Goal: Task Accomplishment & Management: Manage account settings

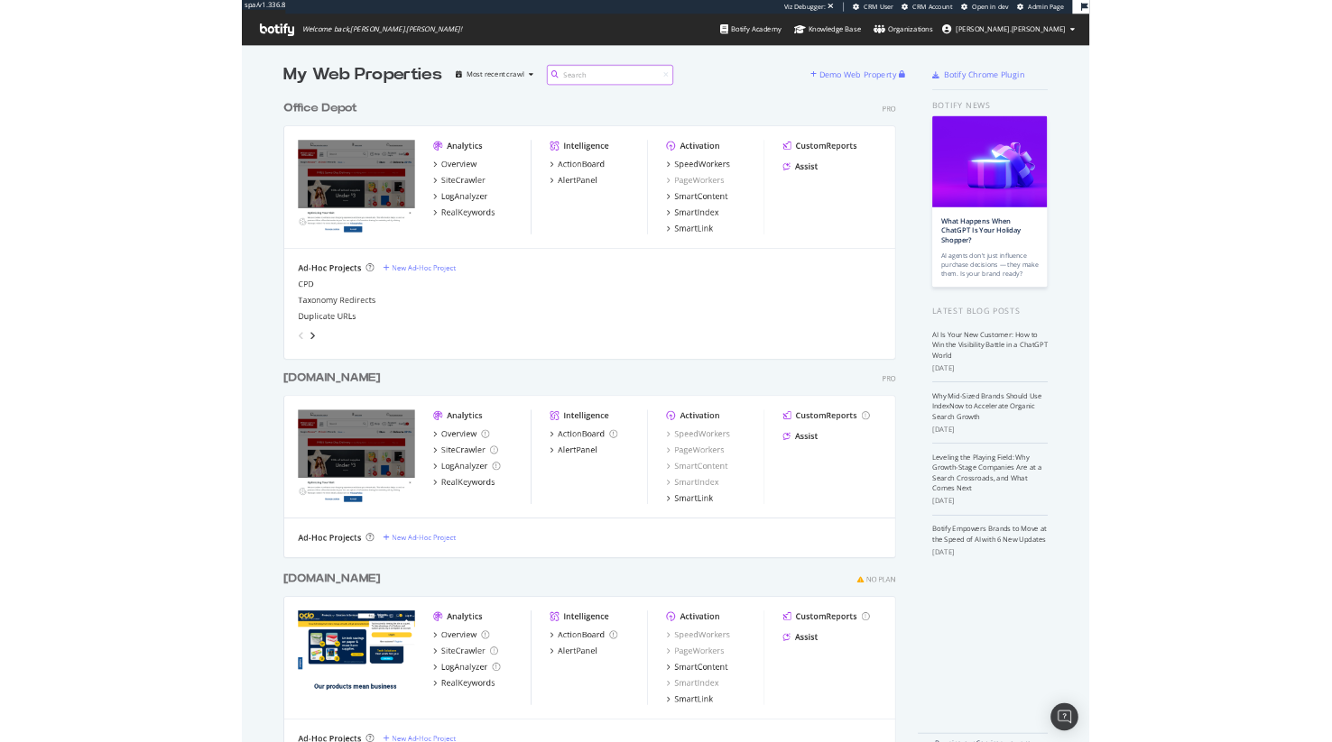
scroll to position [729, 1305]
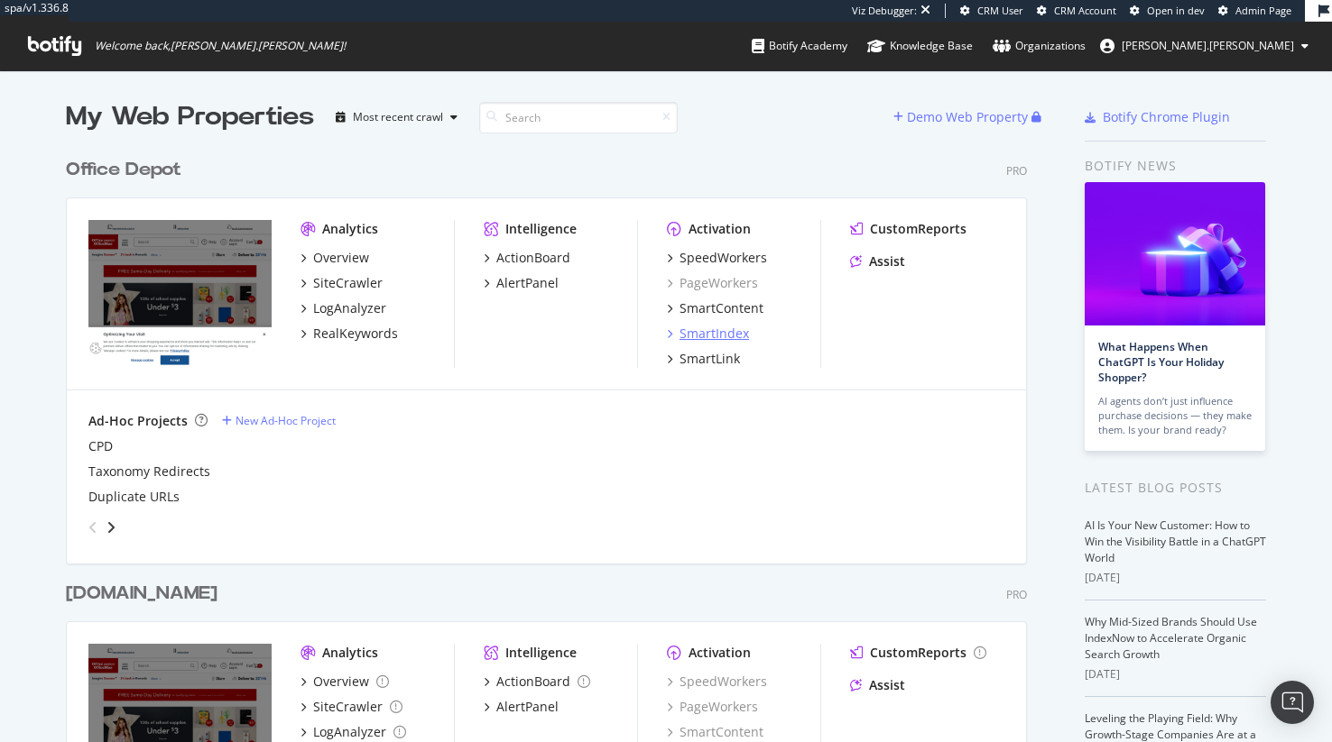
click at [727, 335] on div "SmartIndex" at bounding box center [713, 334] width 69 height 18
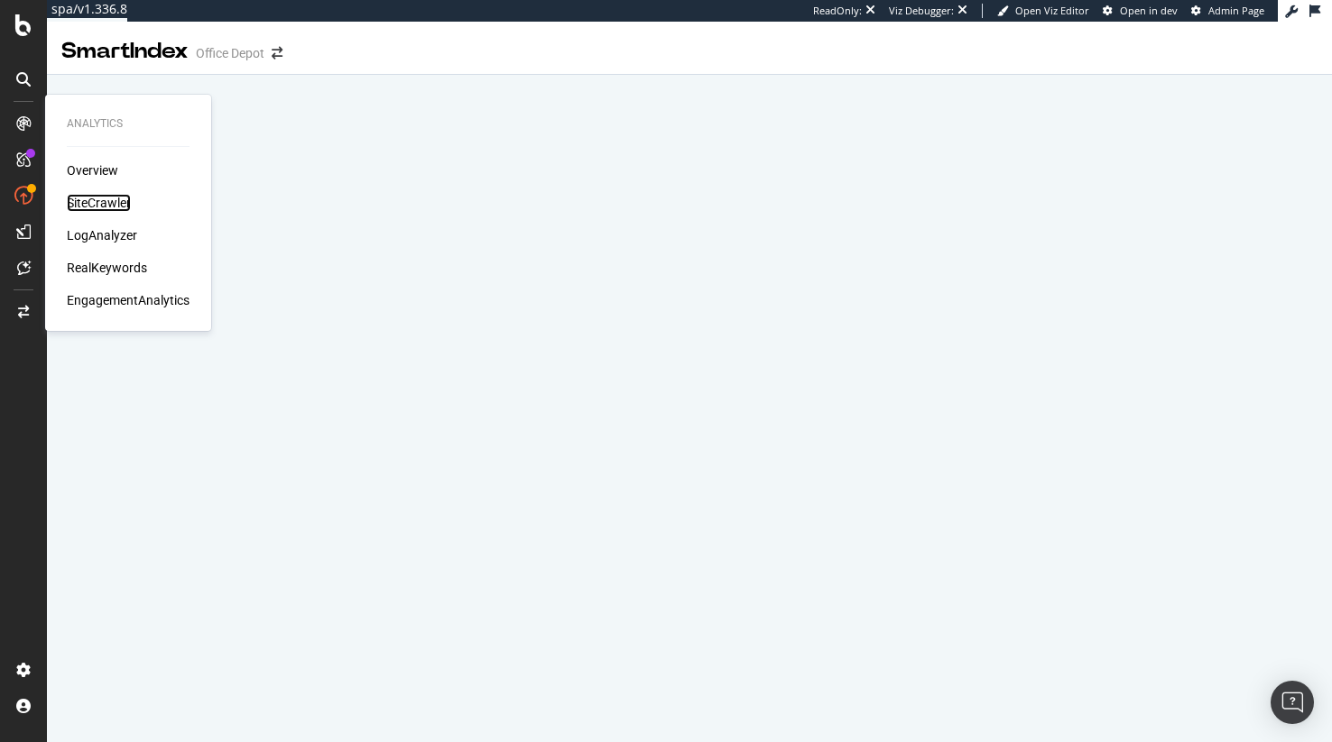
click at [118, 198] on div "SiteCrawler" at bounding box center [99, 203] width 64 height 18
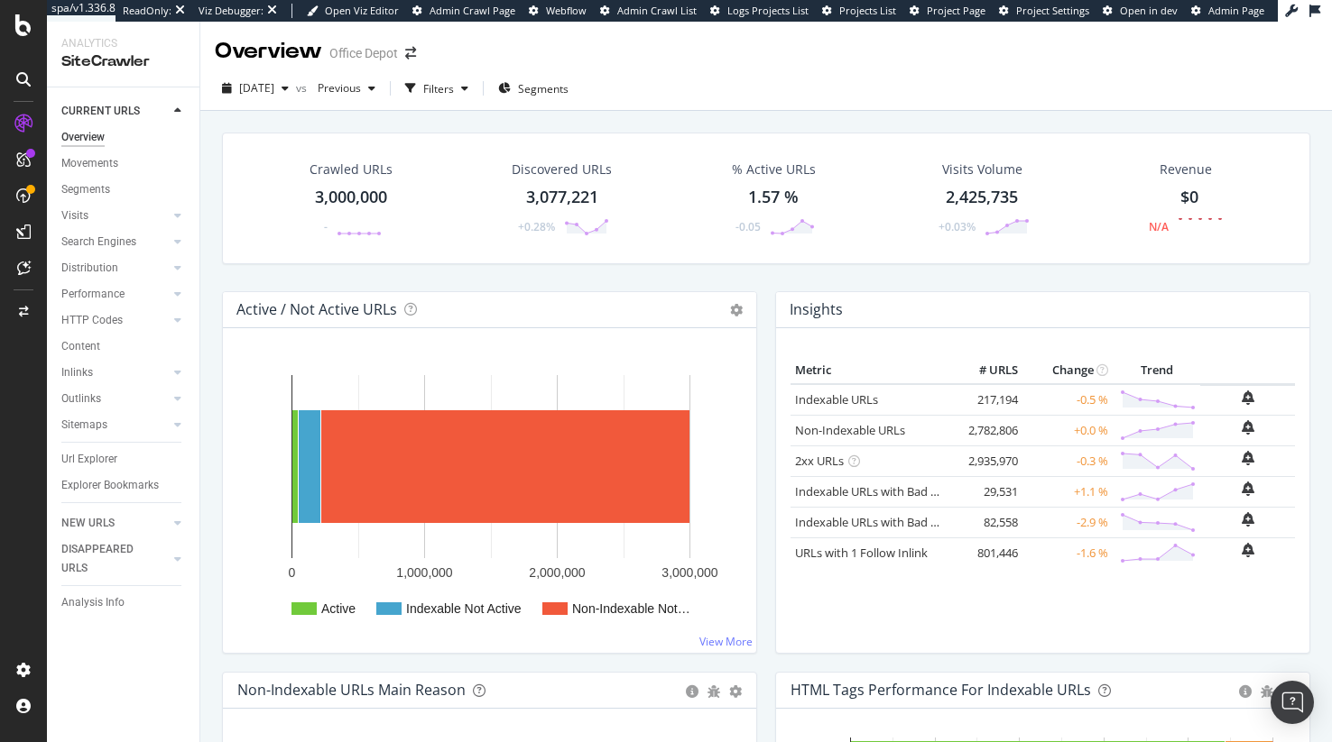
click at [94, 458] on div "Url Explorer" at bounding box center [89, 459] width 56 height 19
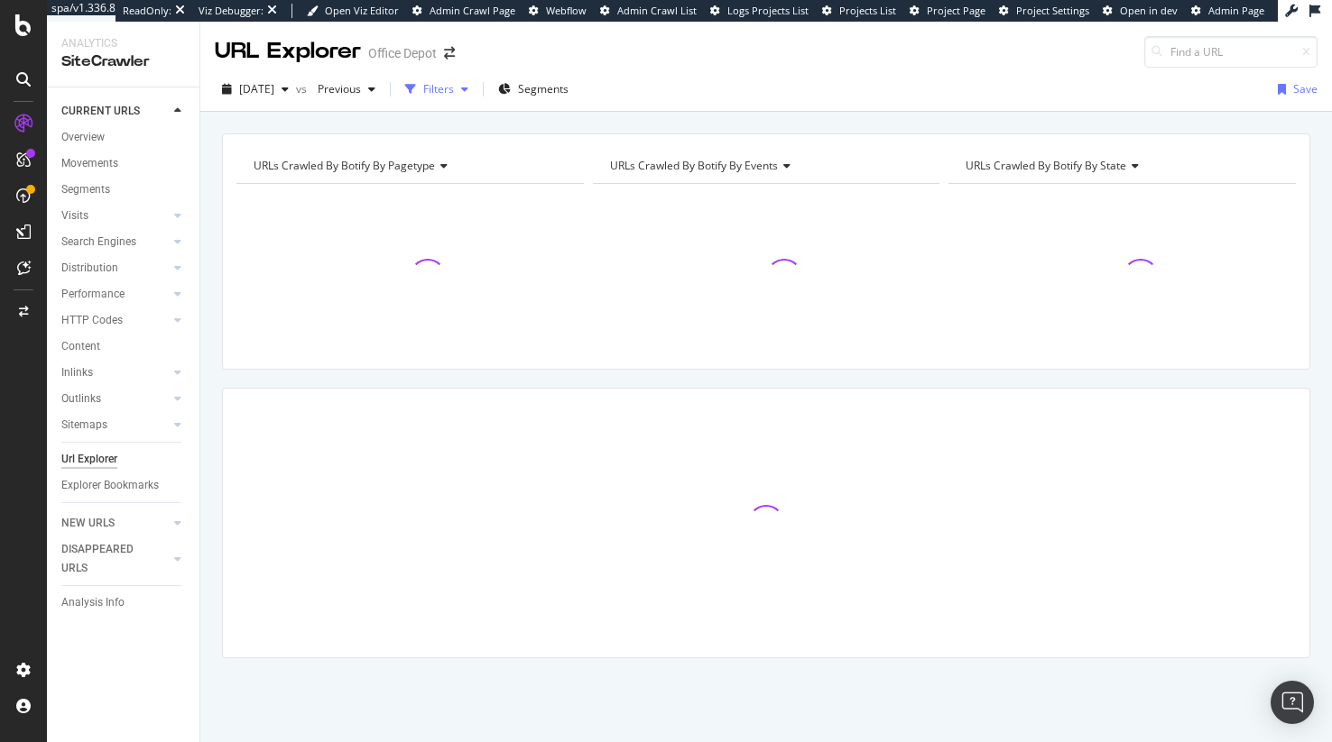
click at [454, 93] on div "Filters" at bounding box center [438, 88] width 31 height 15
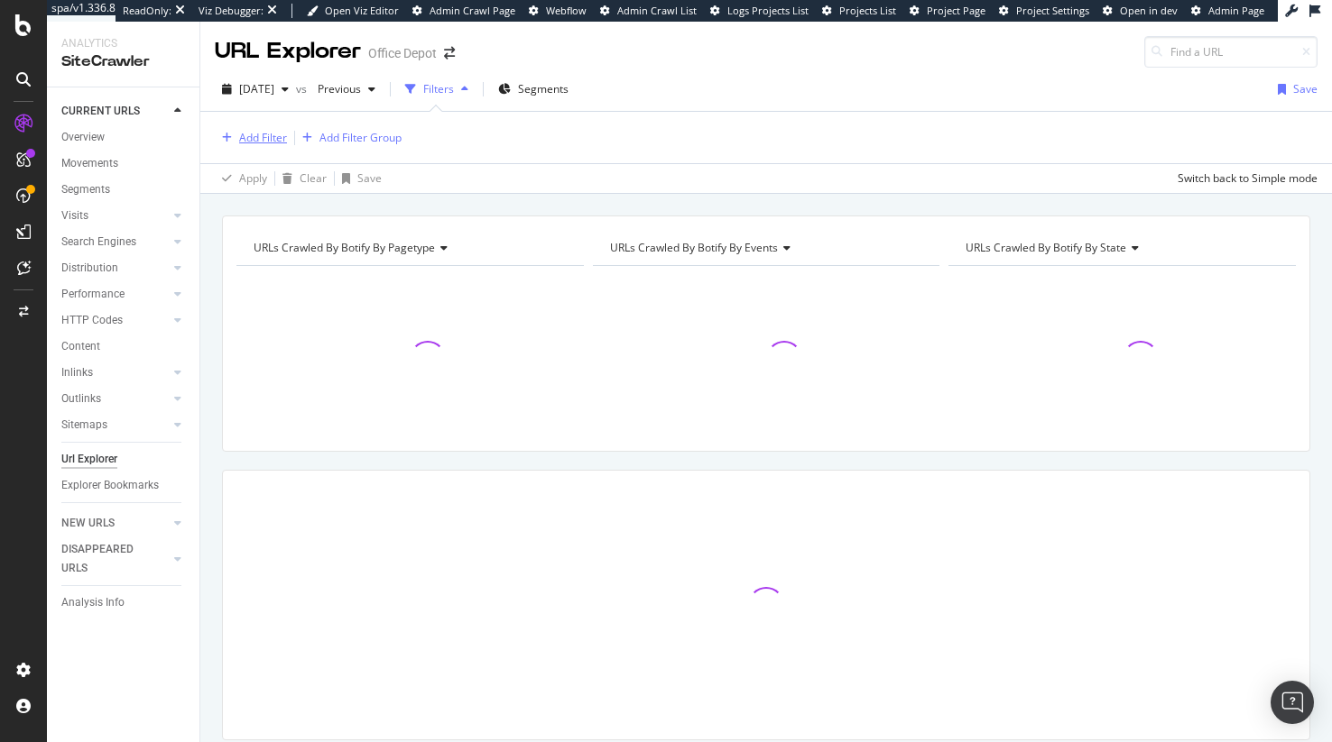
click at [261, 141] on div "Add Filter" at bounding box center [263, 137] width 48 height 15
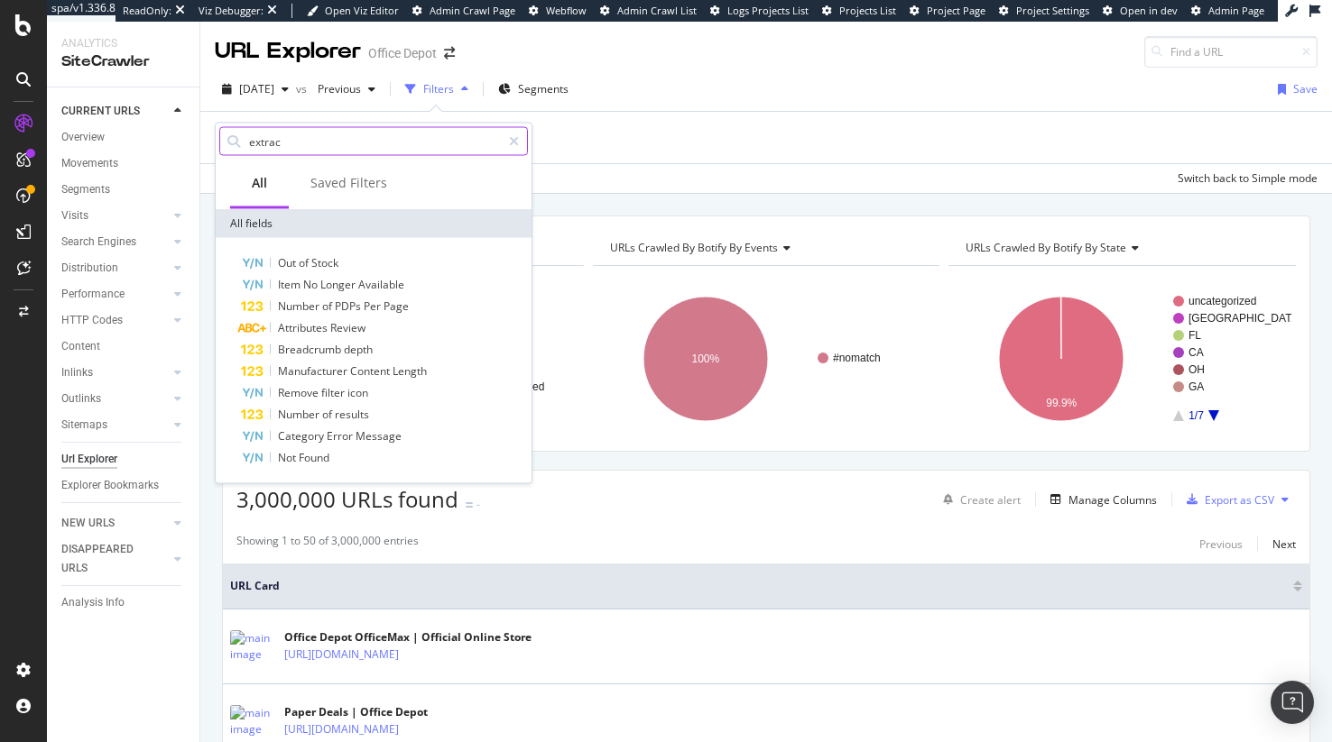
click at [398, 142] on input "extrac" at bounding box center [374, 141] width 254 height 27
type input "extract"
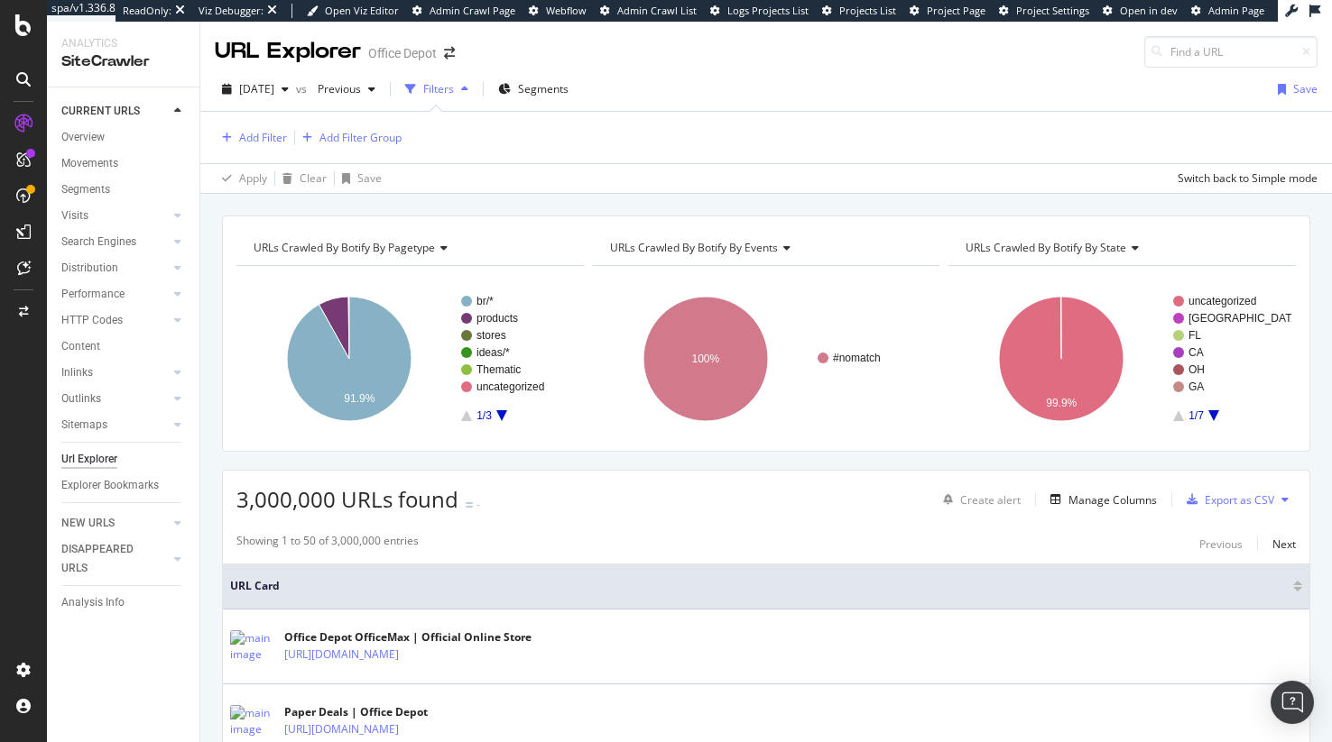
click at [617, 166] on div "Apply Clear Save Switch back to Simple mode" at bounding box center [765, 178] width 1131 height 30
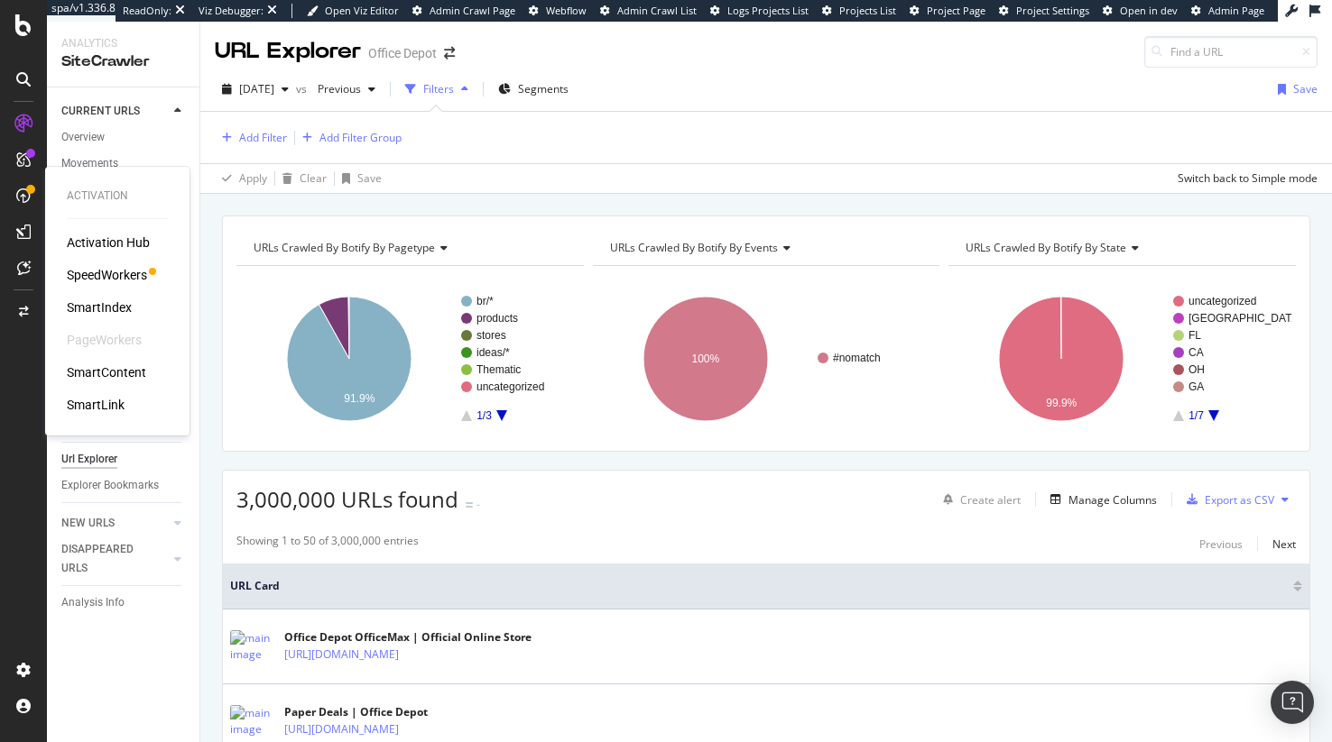
click at [99, 299] on div "SmartIndex" at bounding box center [99, 308] width 65 height 18
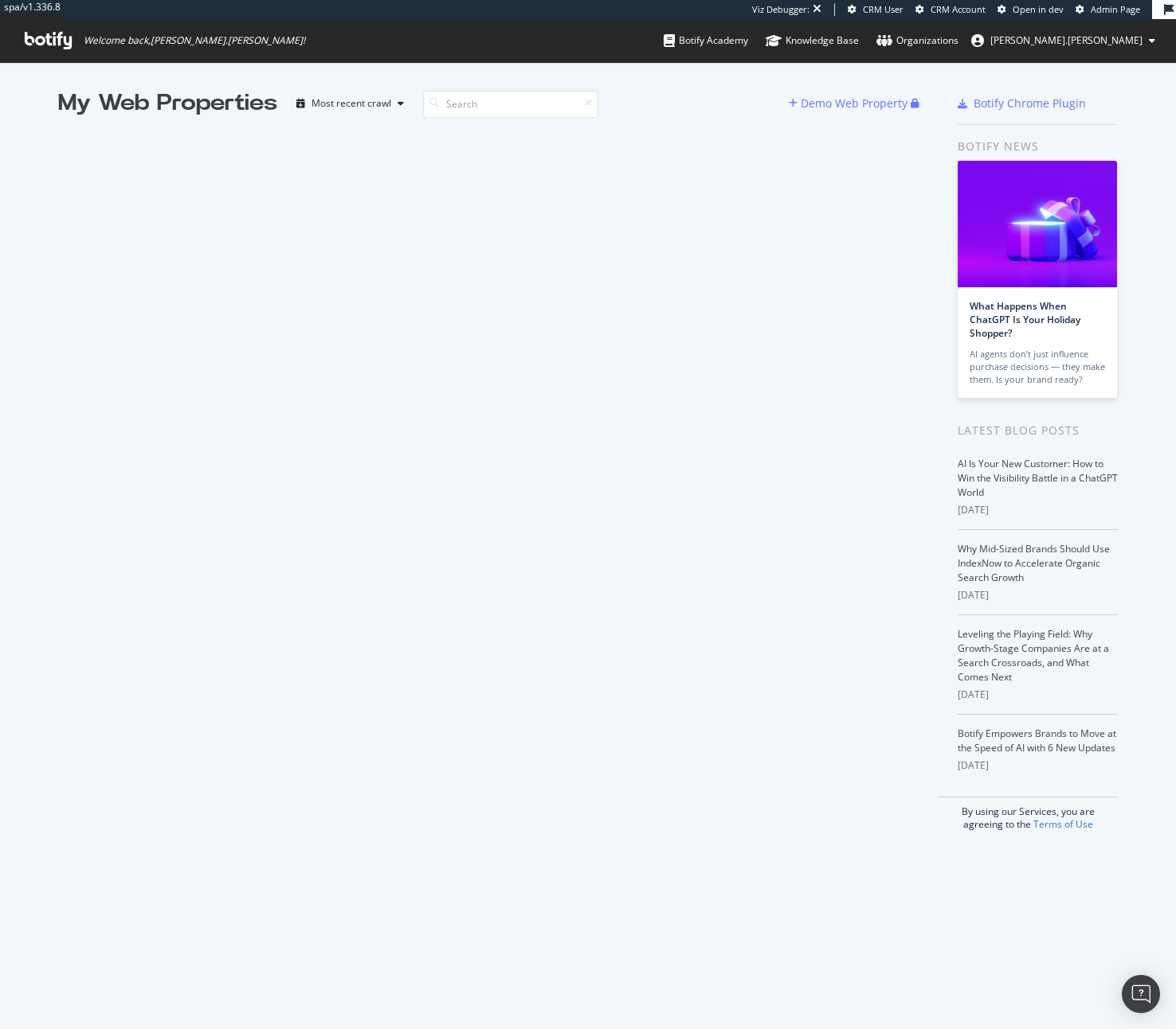
scroll to position [1018, 1152]
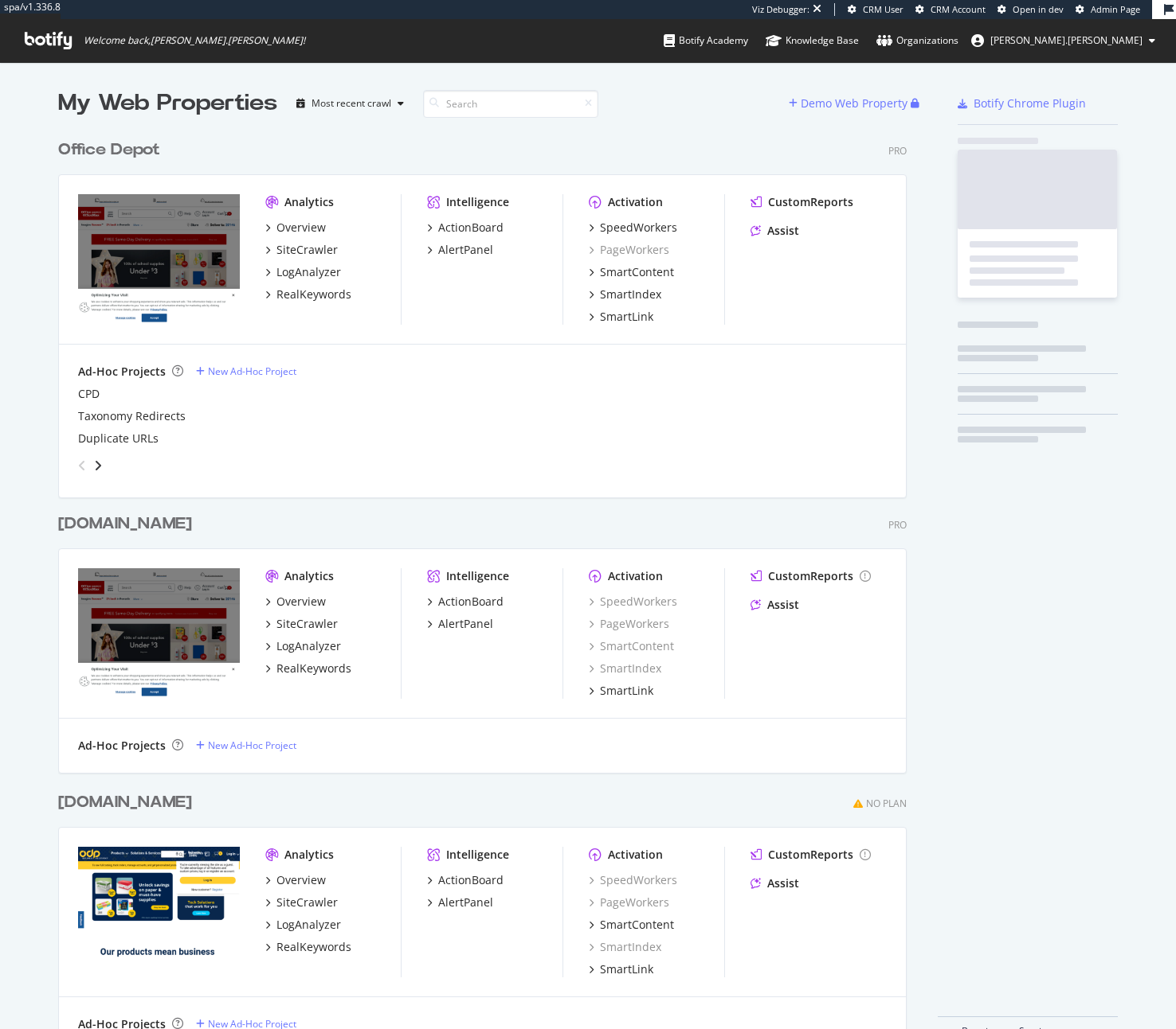
scroll to position [1018, 1152]
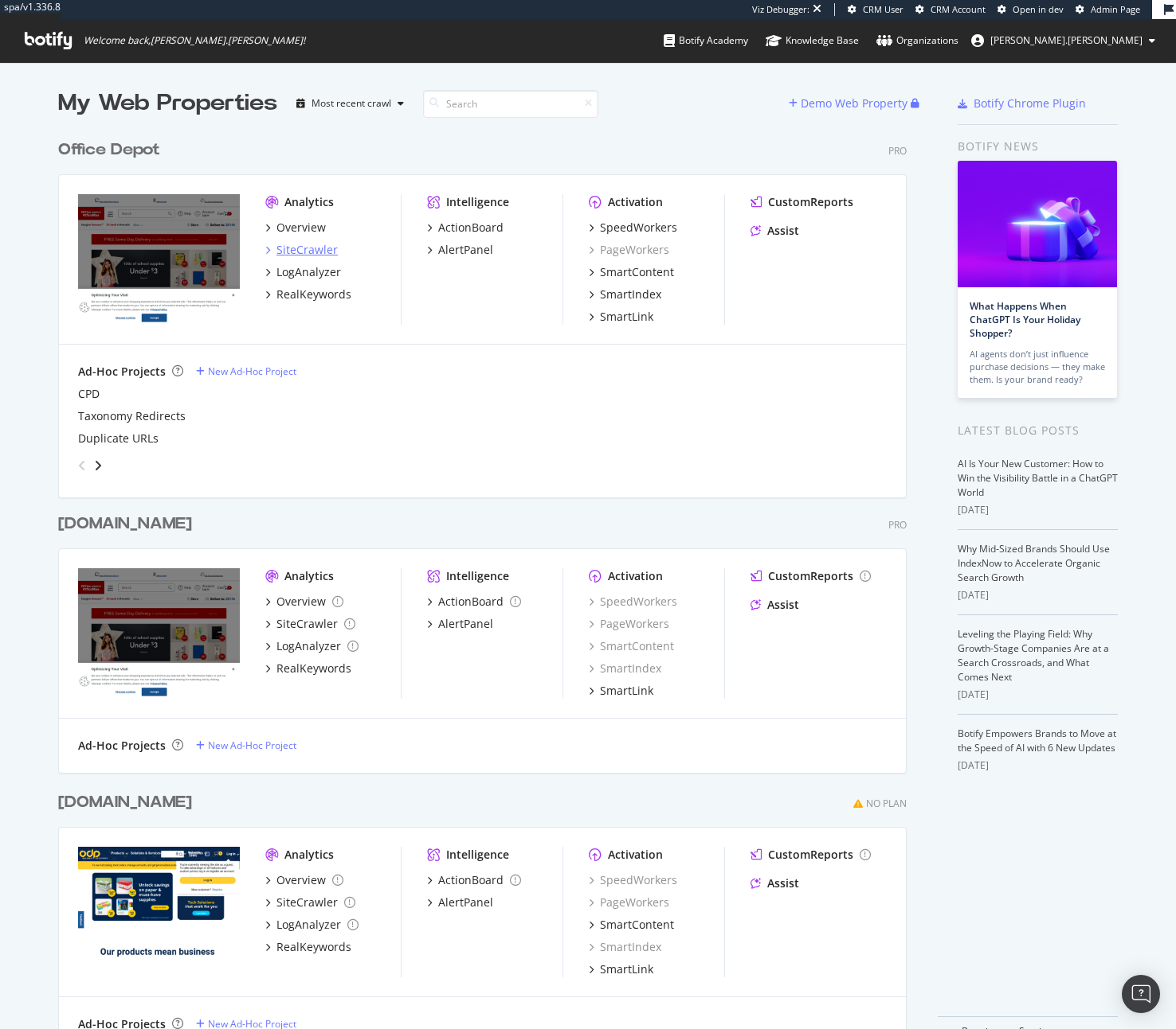
click at [294, 243] on div "SiteCrawler" at bounding box center [306, 250] width 61 height 16
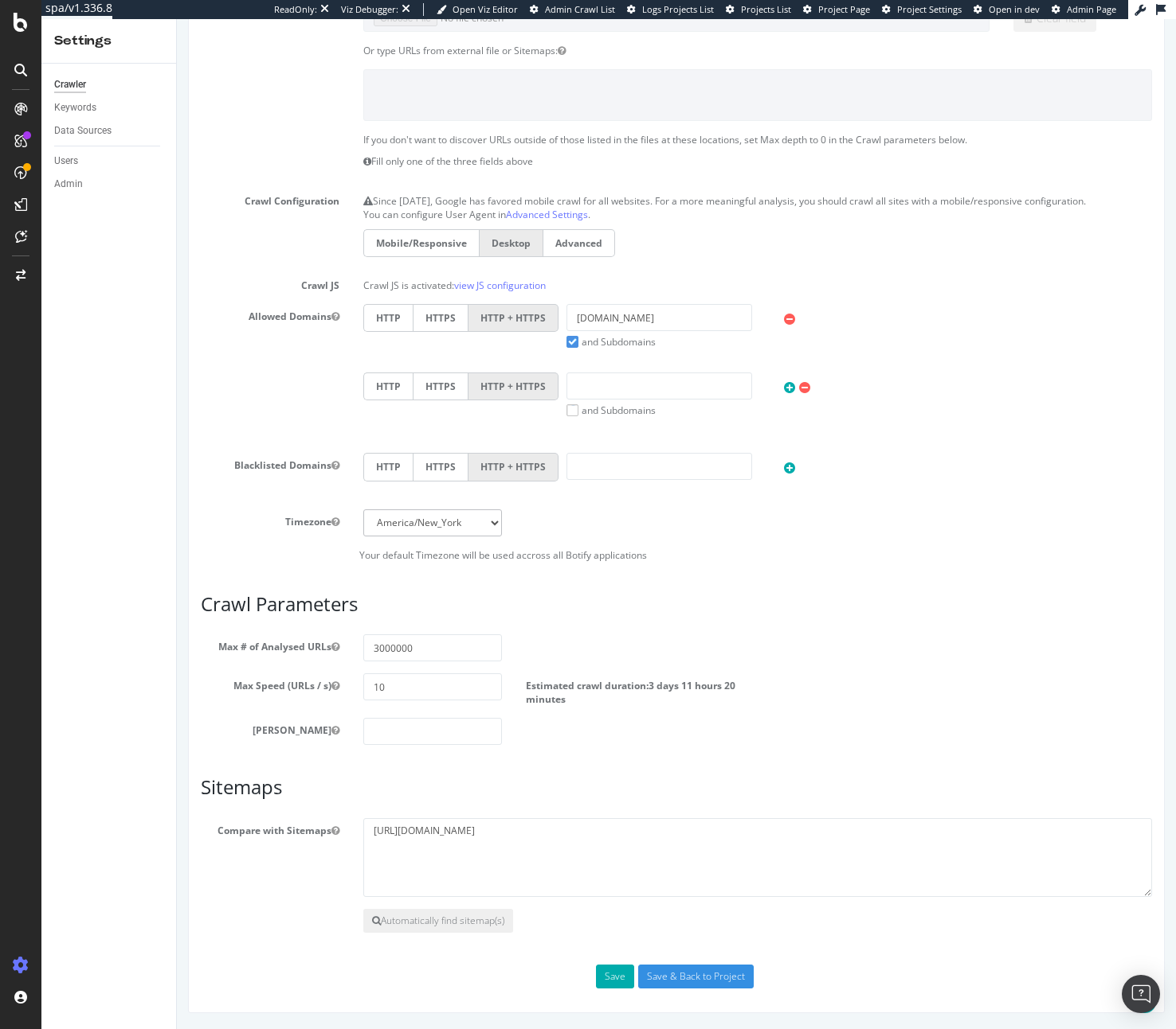
scroll to position [4, 0]
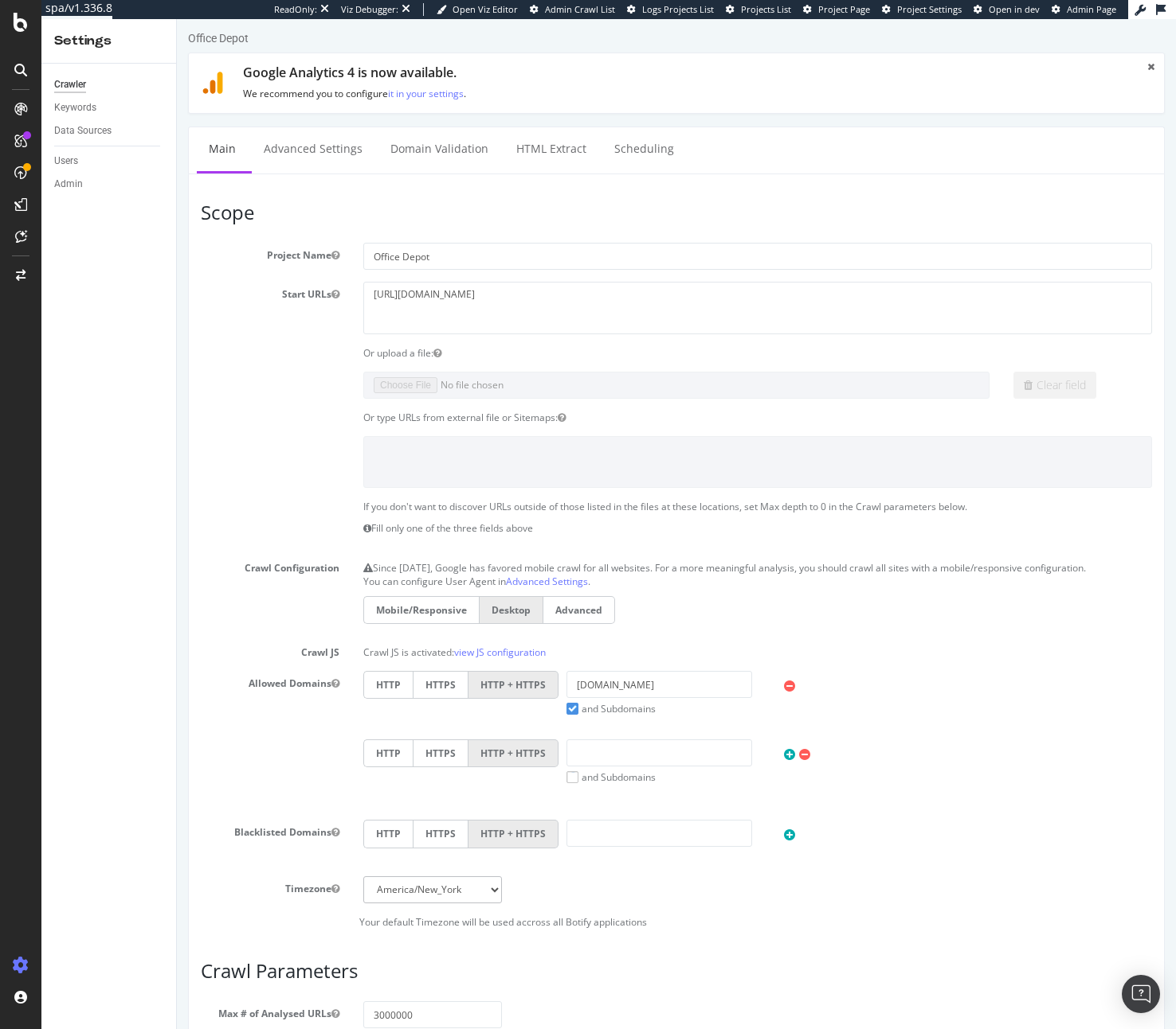
click at [638, 170] on ul "Main Advanced Settings Domain Validation HTML Extract Scheduling" at bounding box center [676, 149] width 976 height 47
click at [638, 159] on link "Scheduling" at bounding box center [644, 149] width 84 height 44
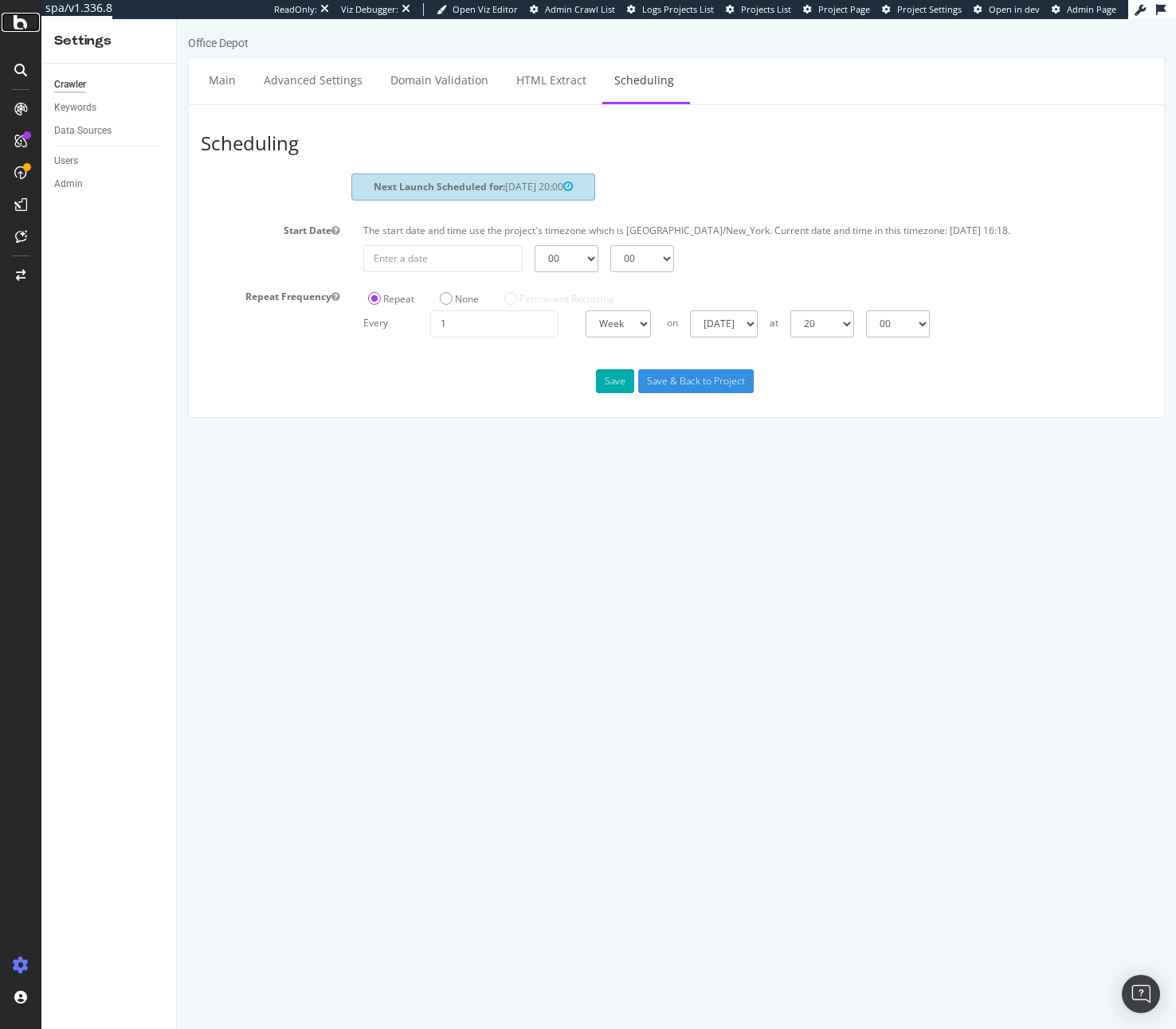
click at [22, 29] on icon at bounding box center [20, 22] width 14 height 19
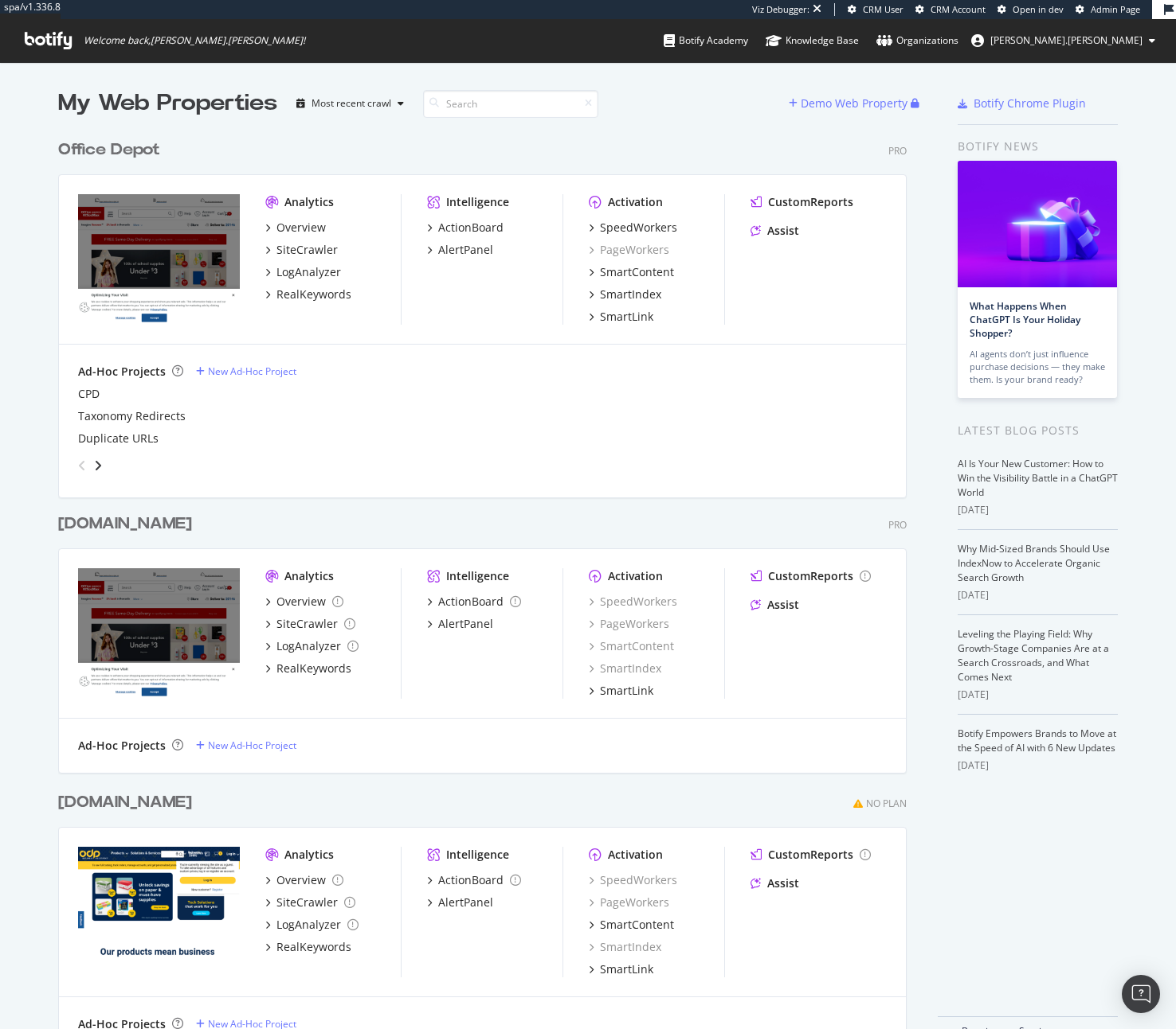
scroll to position [33, 0]
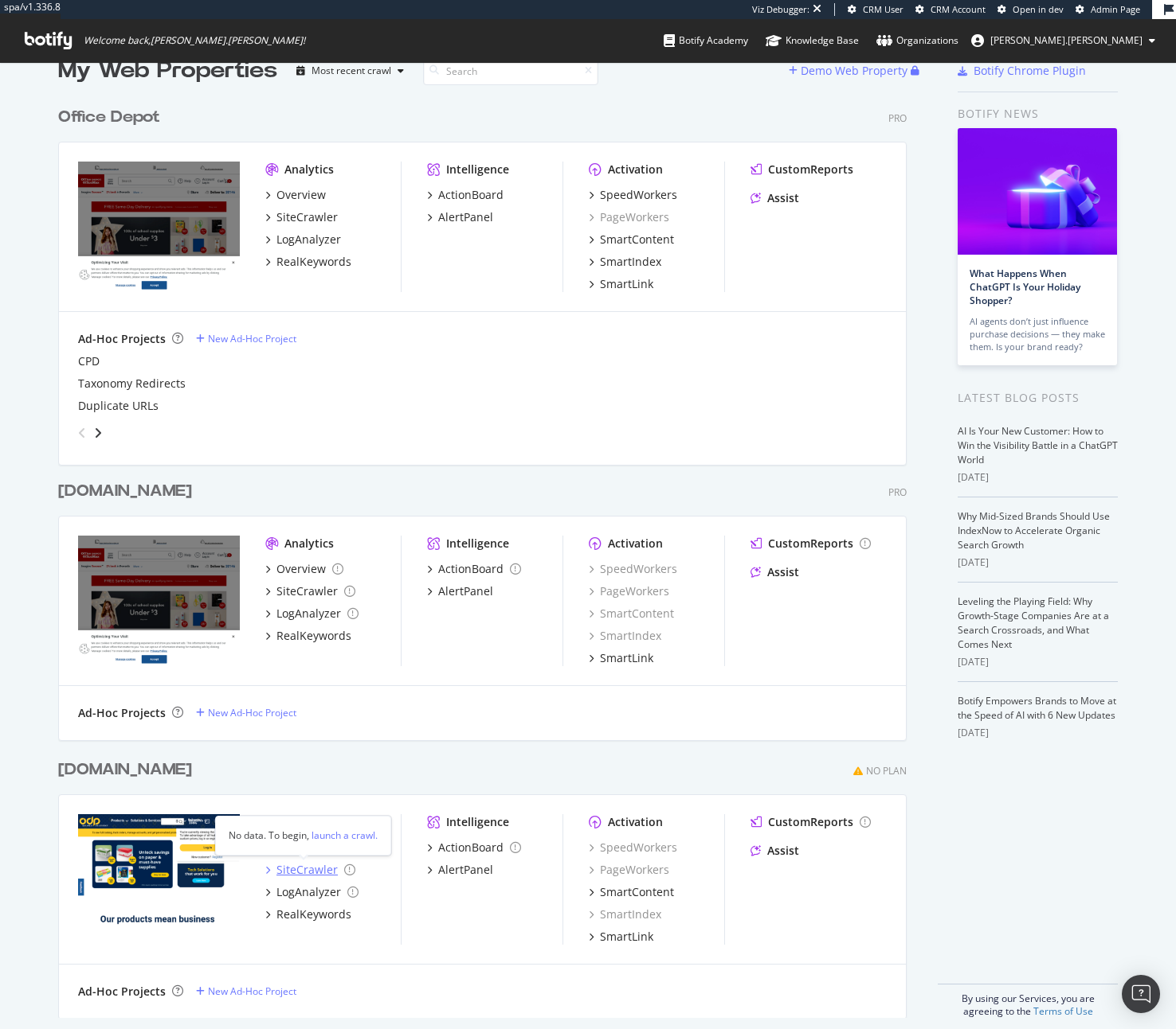
click at [312, 872] on div "SiteCrawler" at bounding box center [306, 870] width 61 height 16
